Goal: Task Accomplishment & Management: Use online tool/utility

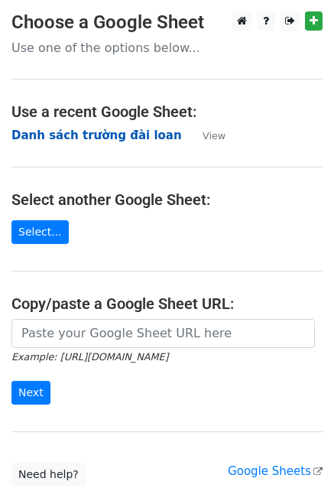
click at [125, 136] on strong "[PERSON_NAME] sách [PERSON_NAME] đài loan" at bounding box center [96, 136] width 171 height 14
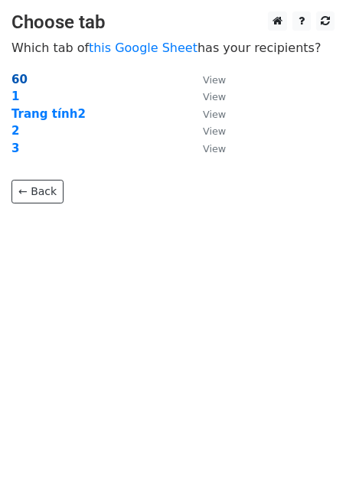
click at [22, 80] on strong "60" at bounding box center [19, 80] width 16 height 14
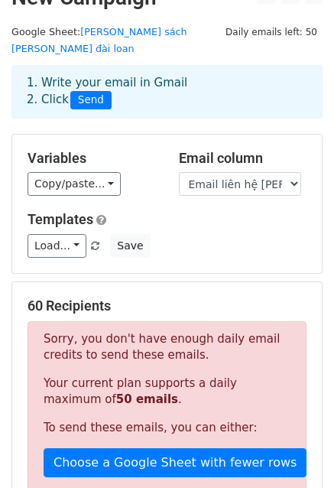
scroll to position [4, 0]
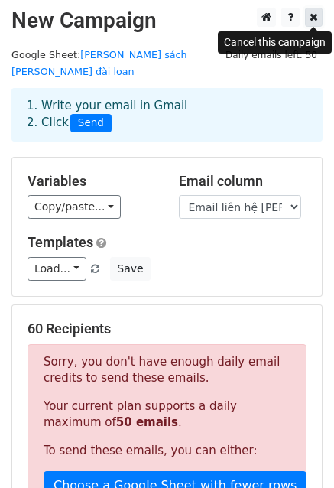
click at [313, 17] on icon at bounding box center [314, 16] width 8 height 11
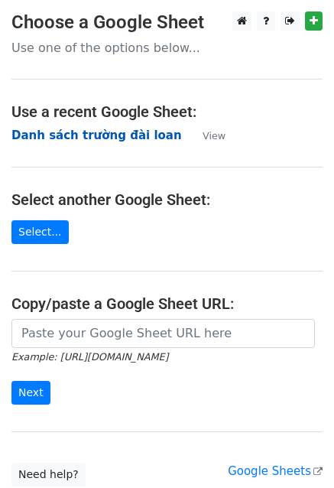
click at [116, 140] on strong "Danh sách trường đài loan" at bounding box center [96, 136] width 171 height 14
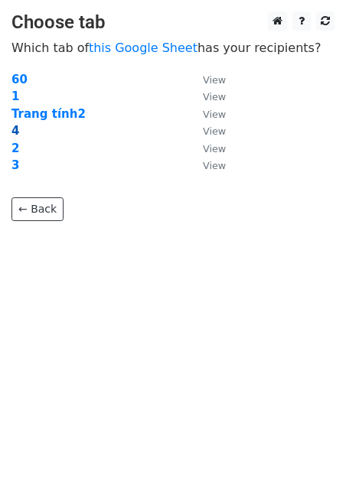
click at [15, 131] on strong "4" at bounding box center [15, 131] width 8 height 14
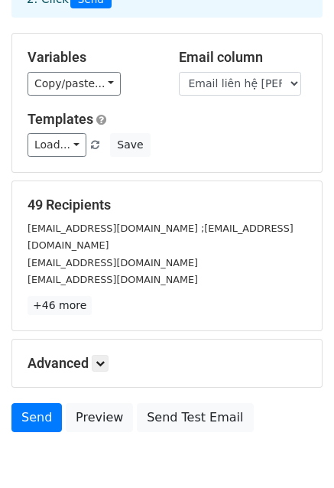
scroll to position [153, 0]
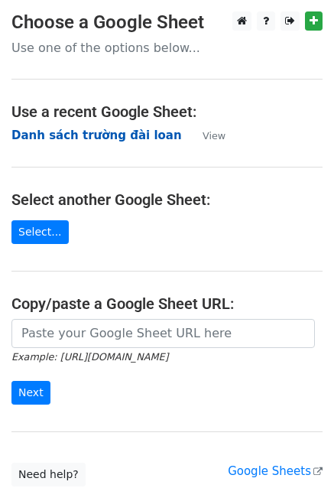
click at [119, 132] on strong "Danh sách trường đài loan" at bounding box center [96, 136] width 171 height 14
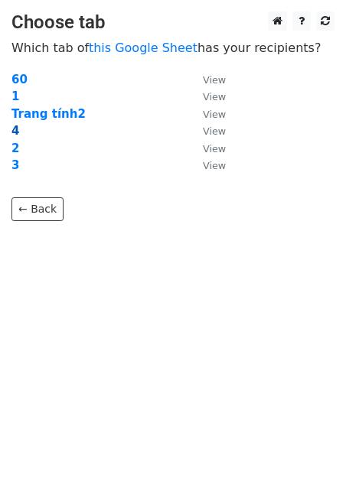
click at [11, 132] on strong "4" at bounding box center [15, 131] width 8 height 14
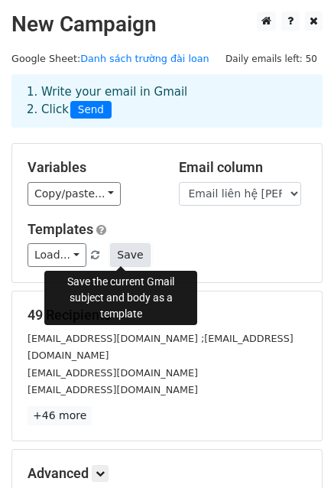
click at [120, 258] on button "Save" at bounding box center [130, 255] width 40 height 24
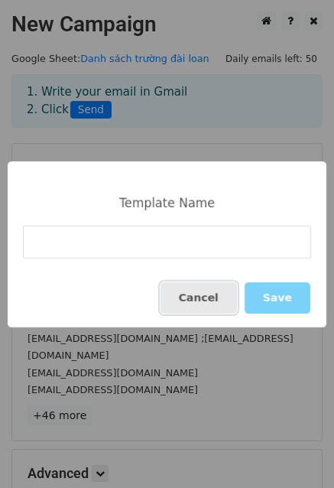
click at [204, 301] on button "Cancel" at bounding box center [199, 297] width 77 height 31
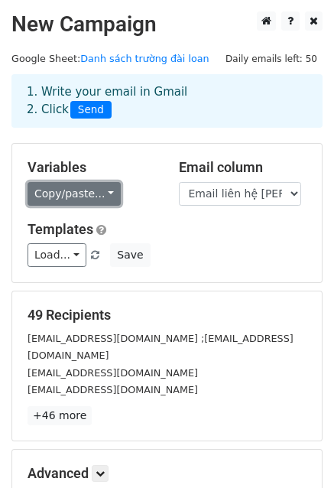
click at [104, 190] on link "Copy/paste..." at bounding box center [74, 194] width 93 height 24
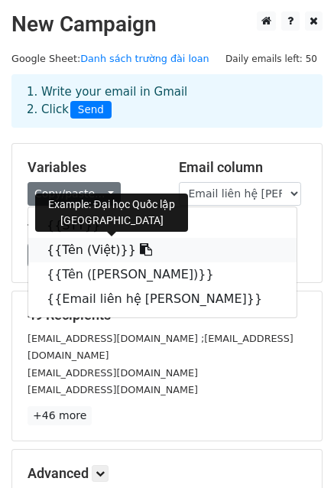
click at [91, 252] on link "{{Tên (Việt)}}" at bounding box center [162, 250] width 269 height 24
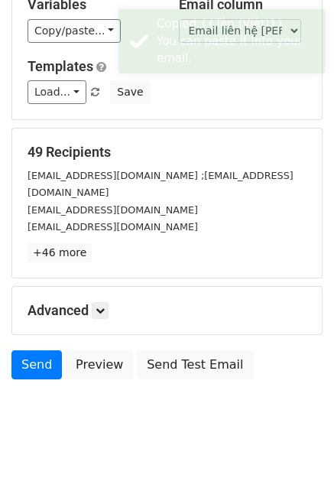
scroll to position [165, 0]
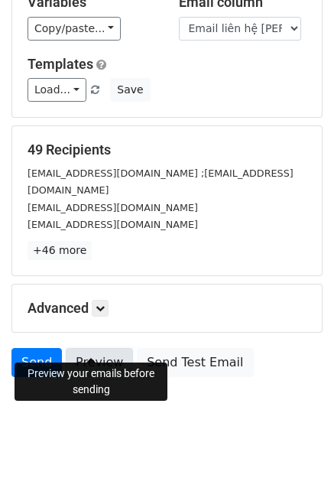
click at [98, 348] on link "Preview" at bounding box center [99, 362] width 67 height 29
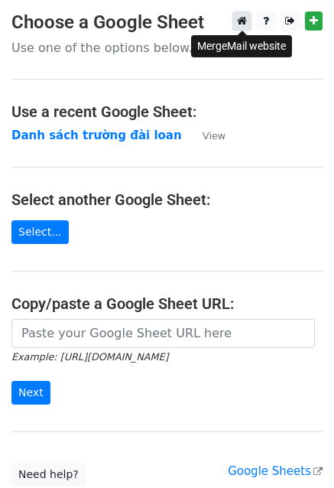
click at [246, 22] on icon at bounding box center [242, 20] width 10 height 11
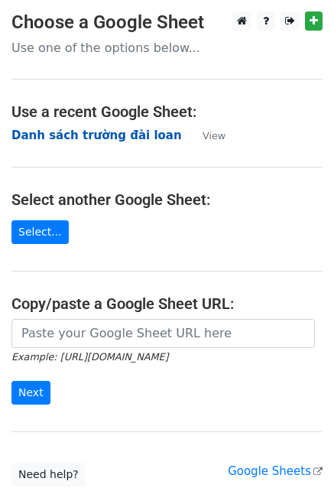
click at [67, 132] on strong "Danh sách trường đài loan" at bounding box center [96, 136] width 171 height 14
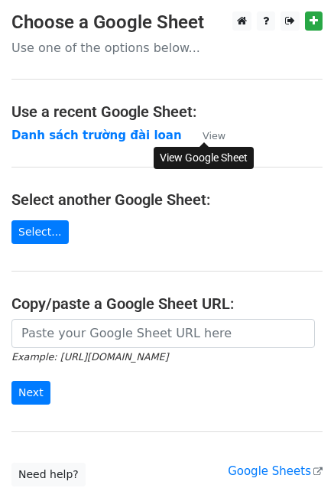
click at [209, 137] on small "View" at bounding box center [214, 135] width 23 height 11
click at [96, 131] on strong "Danh sách trường đài loan" at bounding box center [96, 136] width 171 height 14
click at [210, 137] on small "View" at bounding box center [214, 135] width 23 height 11
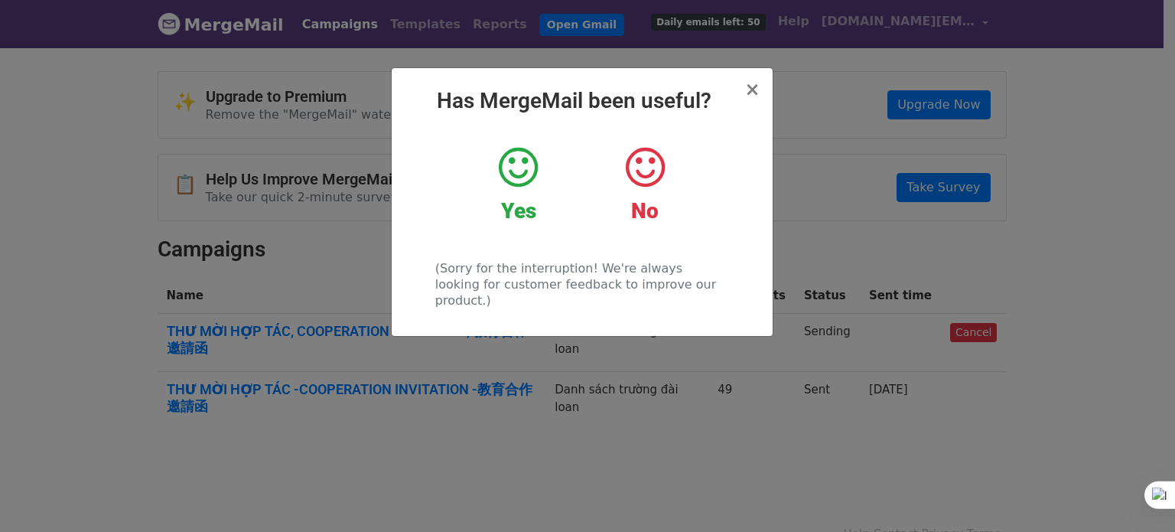
click at [521, 164] on icon at bounding box center [518, 168] width 39 height 46
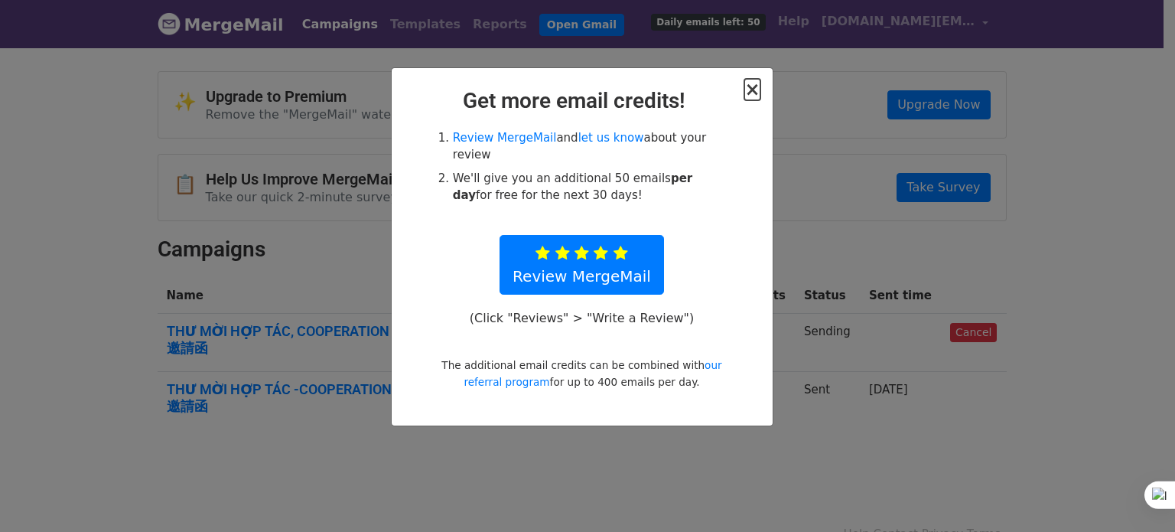
click at [754, 89] on span "×" at bounding box center [752, 89] width 15 height 21
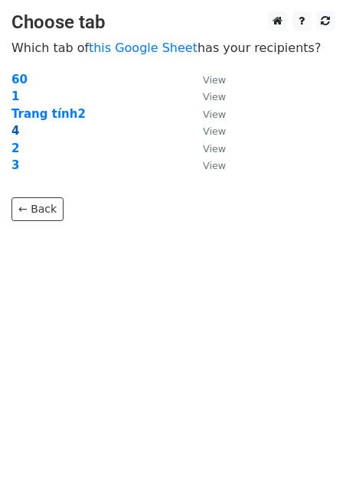
click at [20, 127] on td "4" at bounding box center [99, 131] width 176 height 18
click at [15, 135] on strong "4" at bounding box center [15, 131] width 8 height 14
click at [15, 133] on strong "4" at bounding box center [15, 131] width 8 height 14
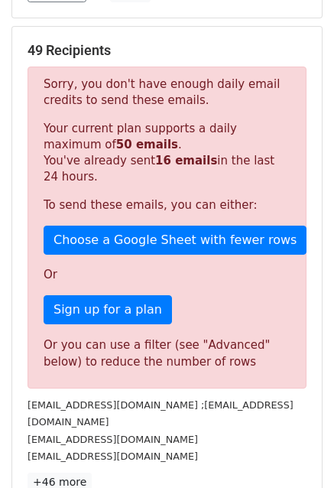
scroll to position [189, 0]
